Goal: Register for event/course

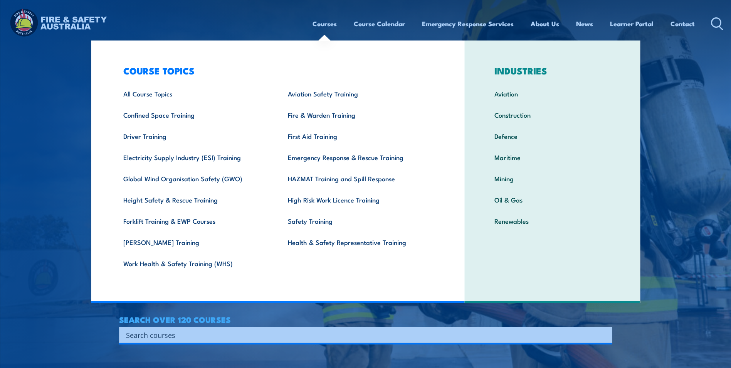
click at [320, 24] on link "Courses" at bounding box center [325, 23] width 24 height 20
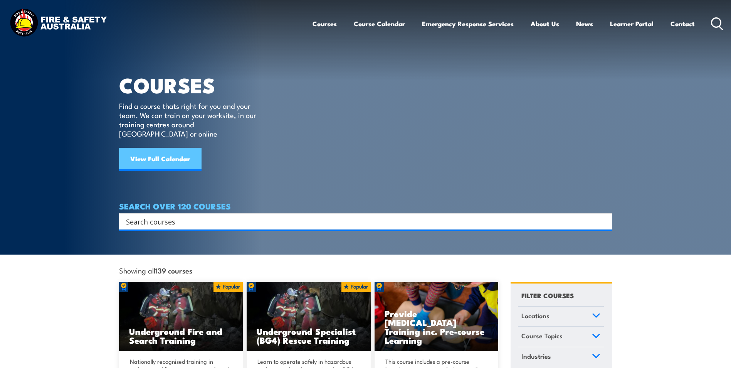
click at [150, 148] on link "View Full Calendar" at bounding box center [160, 159] width 82 height 23
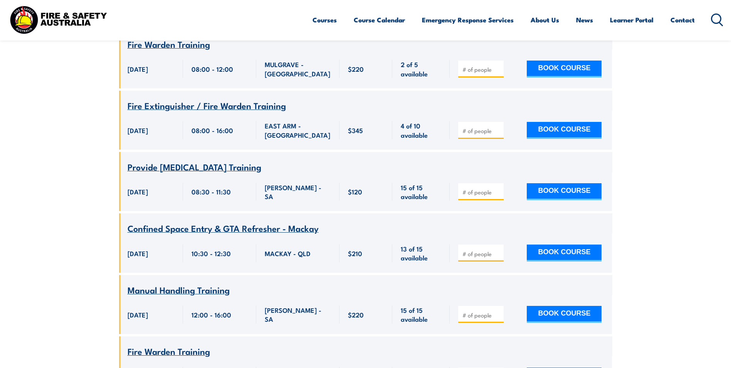
scroll to position [8286, 0]
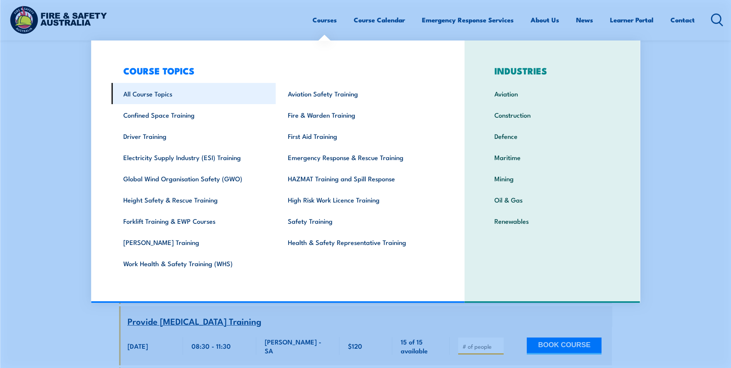
click at [154, 96] on link "All Course Topics" at bounding box center [193, 93] width 165 height 21
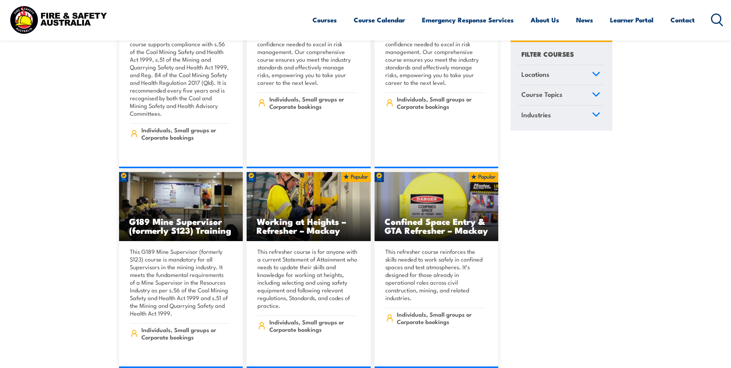
scroll to position [501, 0]
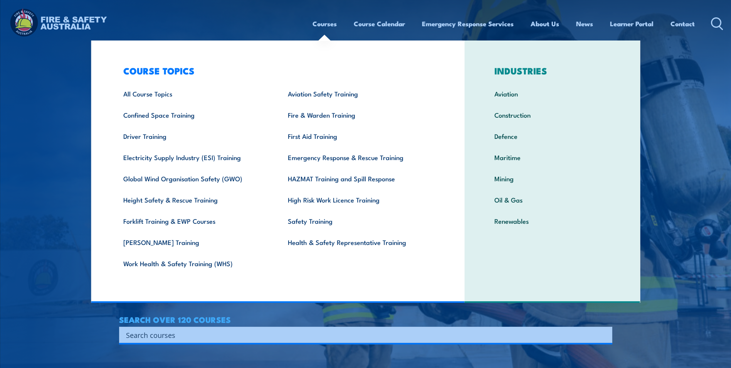
click at [325, 24] on link "Courses" at bounding box center [325, 23] width 24 height 20
